Goal: Navigation & Orientation: Understand site structure

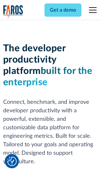
scroll to position [95, 0]
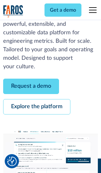
click at [31, 86] on link "Request a demo" at bounding box center [31, 86] width 56 height 15
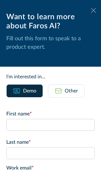
click at [93, 10] on icon at bounding box center [93, 10] width 5 height 5
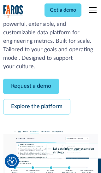
scroll to position [116, 0]
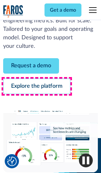
click at [37, 86] on link "Explore the platform" at bounding box center [36, 86] width 67 height 15
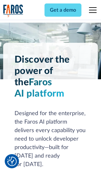
scroll to position [4730, 0]
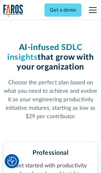
scroll to position [978, 0]
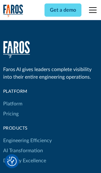
click at [12, 99] on link "Platform" at bounding box center [12, 104] width 19 height 10
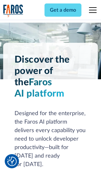
scroll to position [4932, 0]
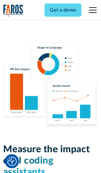
scroll to position [3893, 0]
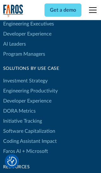
click at [19, 106] on link "DORA Metrics" at bounding box center [19, 111] width 32 height 10
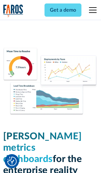
scroll to position [2758, 0]
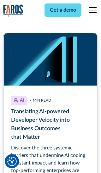
scroll to position [2819, 0]
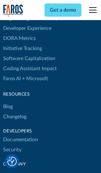
click at [14, 112] on link "Changelog" at bounding box center [14, 117] width 23 height 10
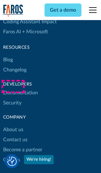
scroll to position [7604, 0]
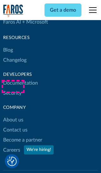
click at [13, 115] on link "About us" at bounding box center [13, 120] width 20 height 10
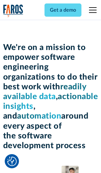
scroll to position [2173, 0]
